Goal: Check status: Check status

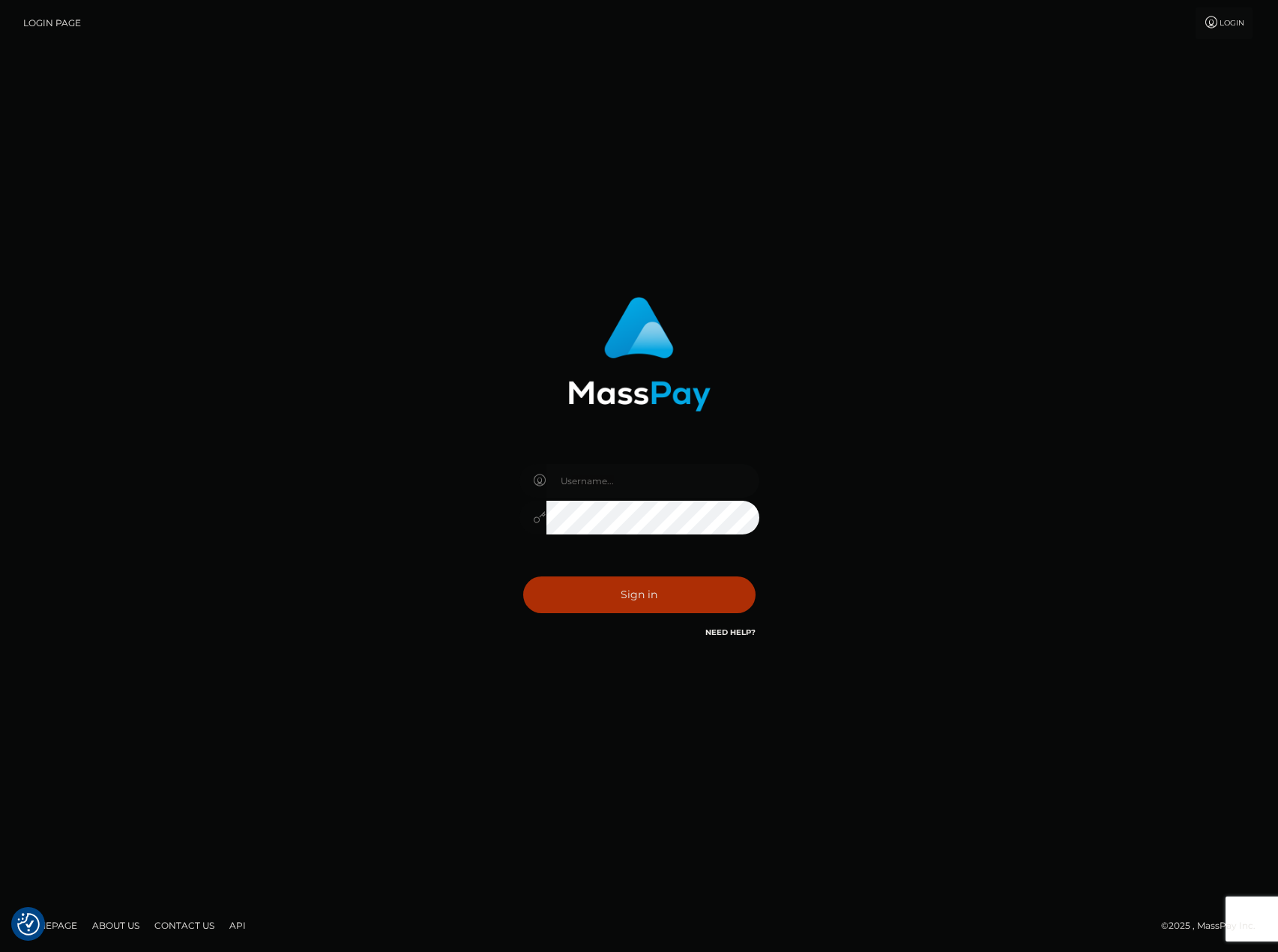
type input "carlos.VIP"
click at [608, 483] on input "carlos.VIP" at bounding box center [653, 481] width 213 height 34
click at [579, 593] on button "Sign in" at bounding box center [639, 595] width 232 height 37
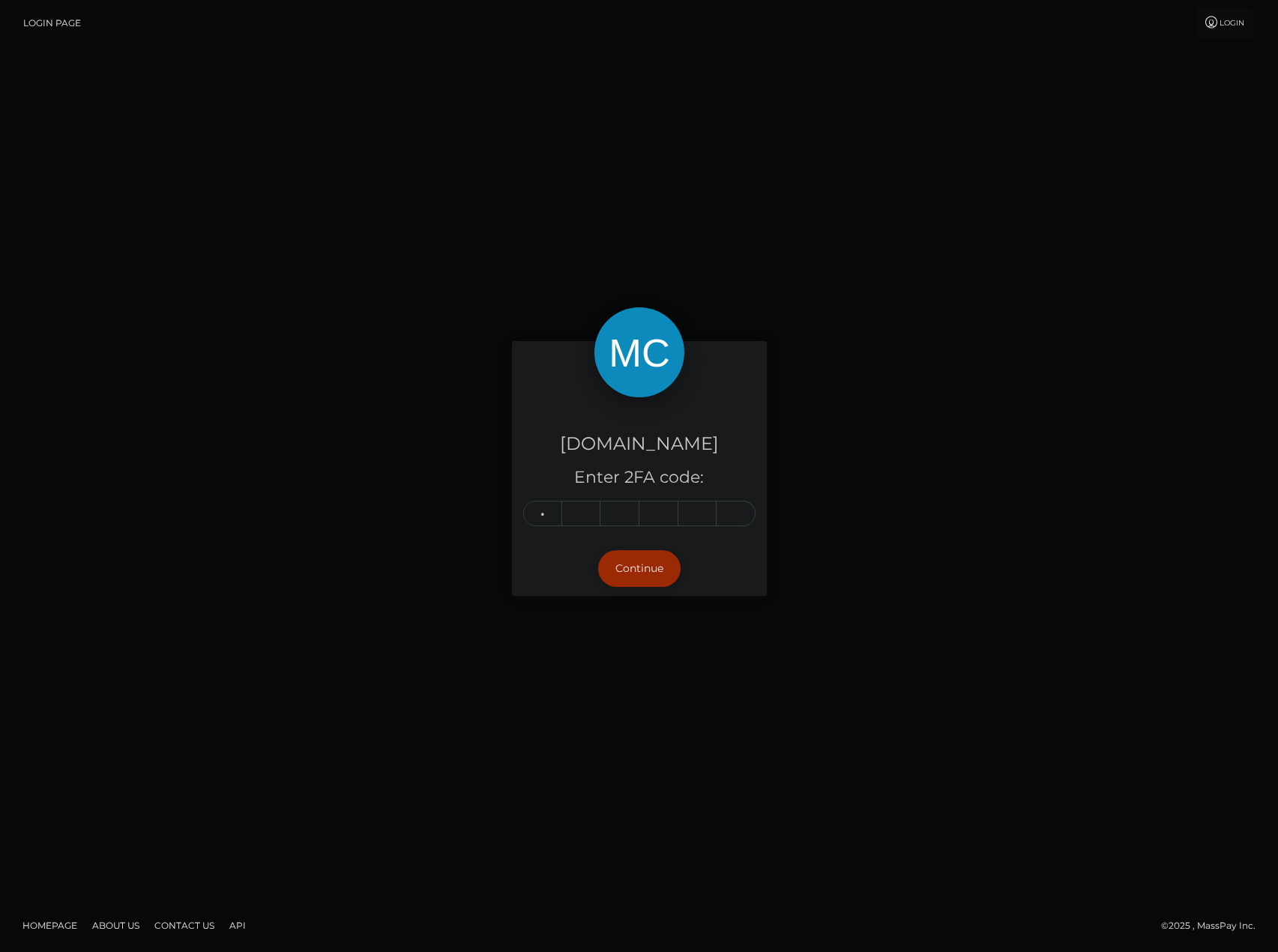
type input "8"
type input "5"
type input "6"
type input "8"
type input "5"
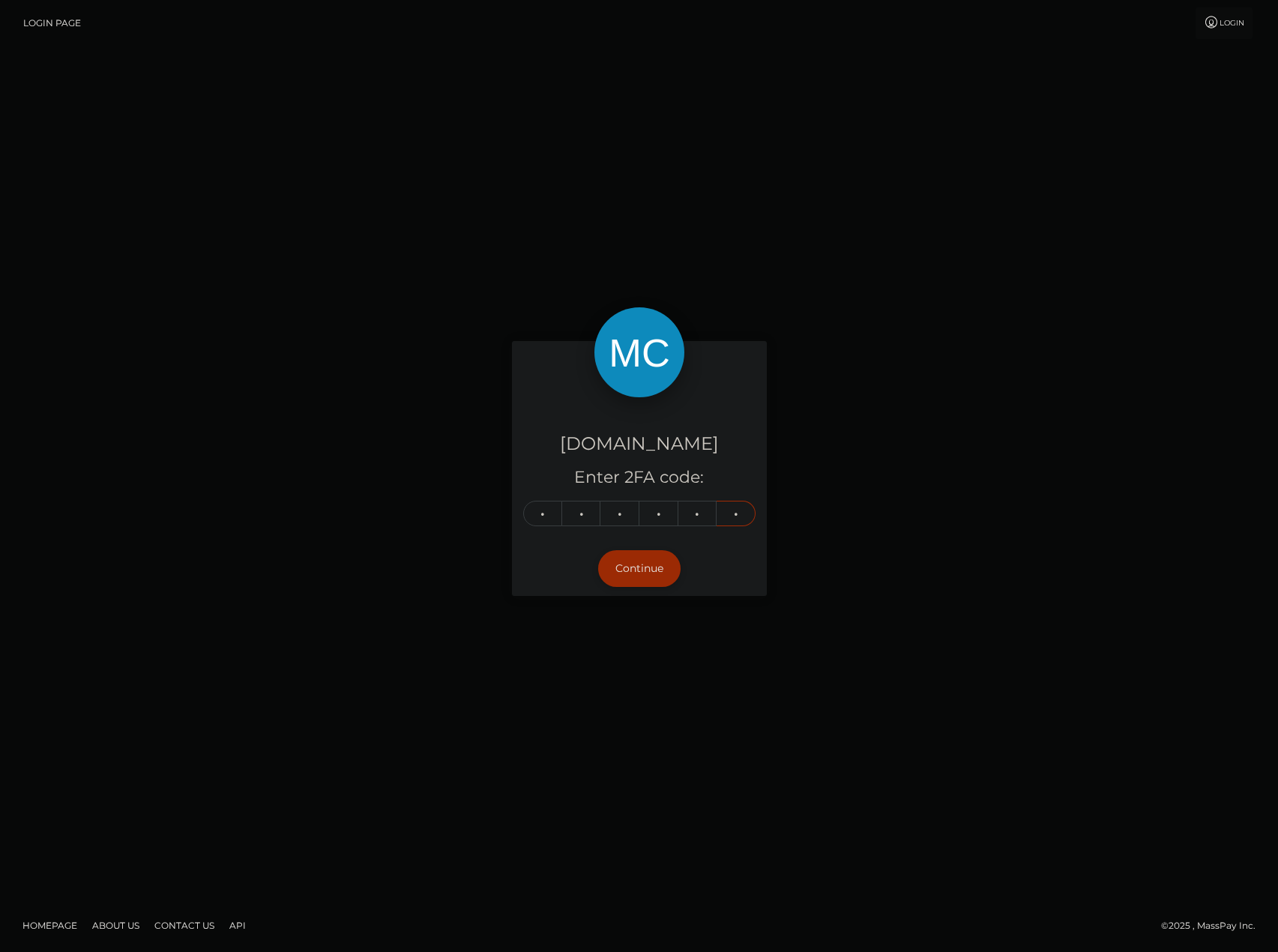
type input "5"
click at [625, 579] on button "Continue" at bounding box center [639, 569] width 82 height 37
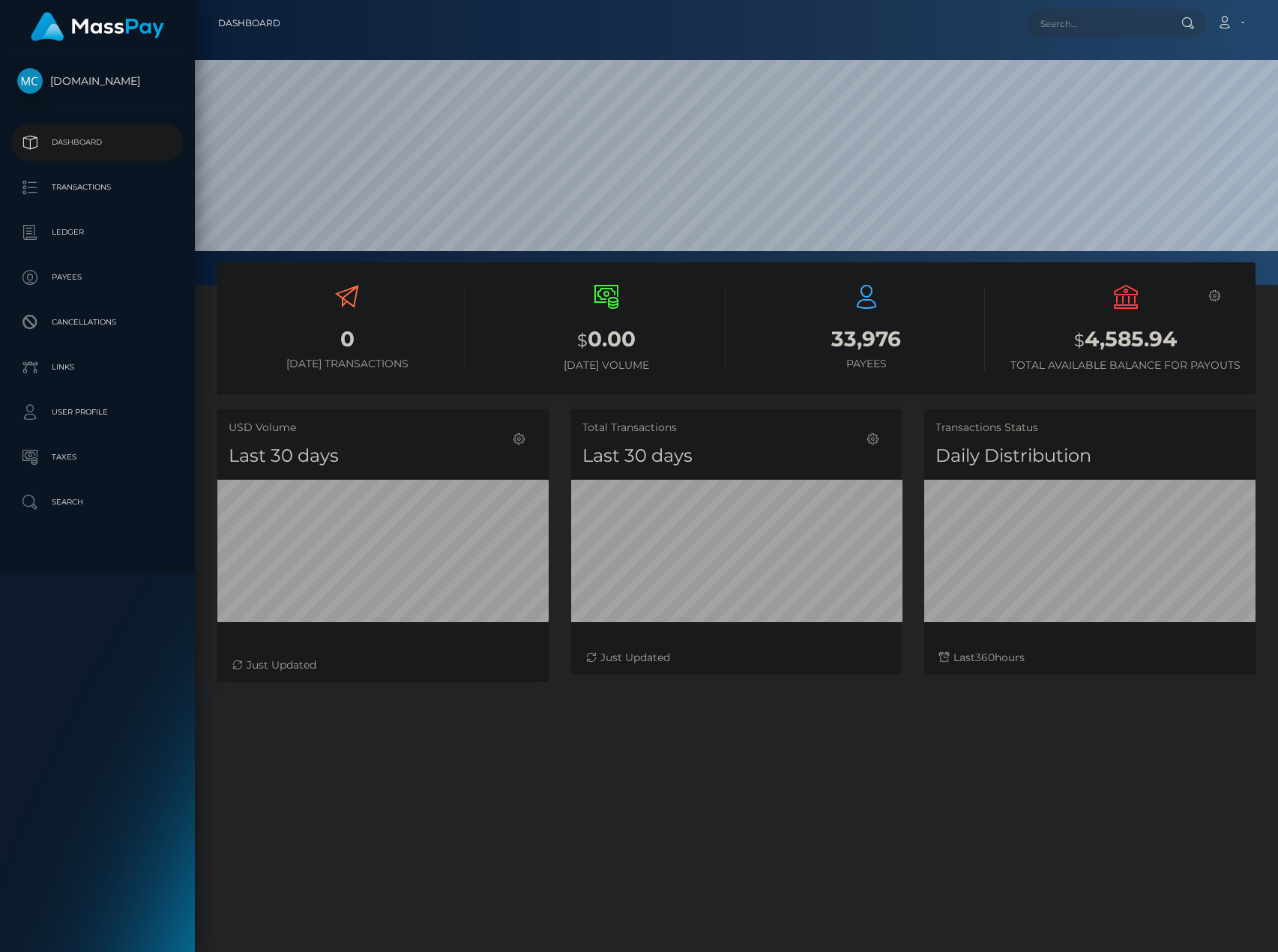
scroll to position [266, 331]
drag, startPoint x: 1176, startPoint y: 346, endPoint x: 1085, endPoint y: 345, distance: 91.0
click at [1085, 345] on h3 "$ 4,585.94" at bounding box center [1126, 340] width 237 height 31
copy h3 "4,585.94"
